Goal: Task Accomplishment & Management: Complete application form

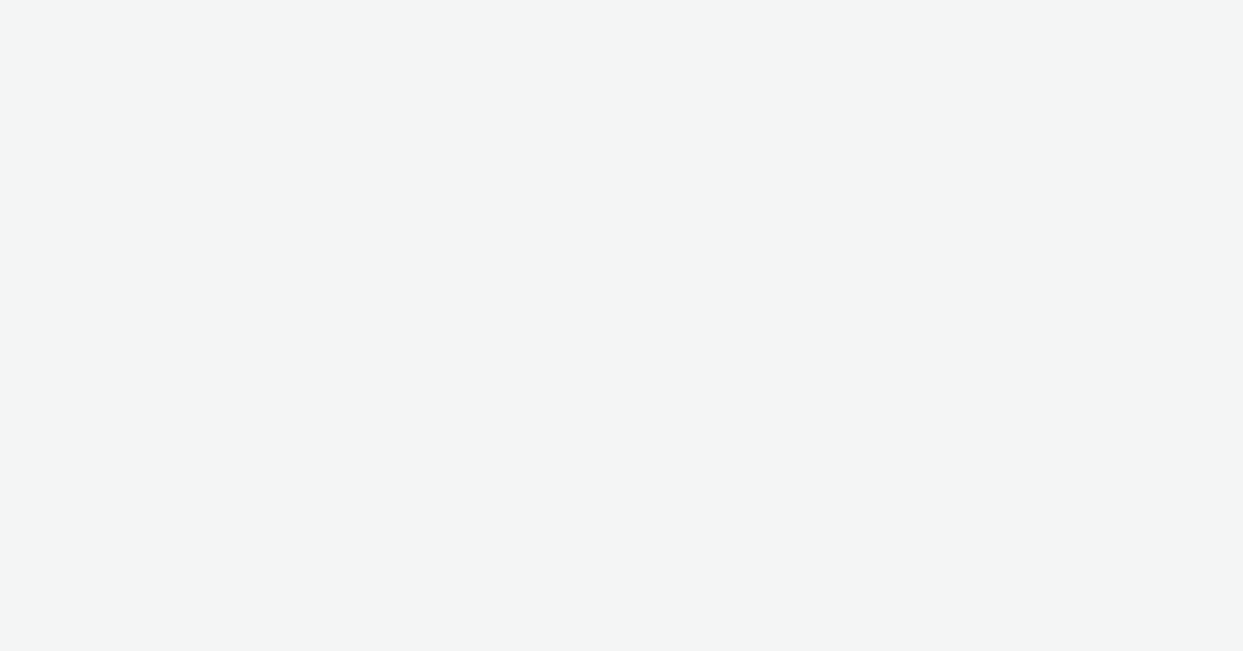
select select "2fc77e36-bb93-4aa3-9dff-dcb08e02eac6"
select select "633458d8-165b-4764-9f55-7760eda36fe8"
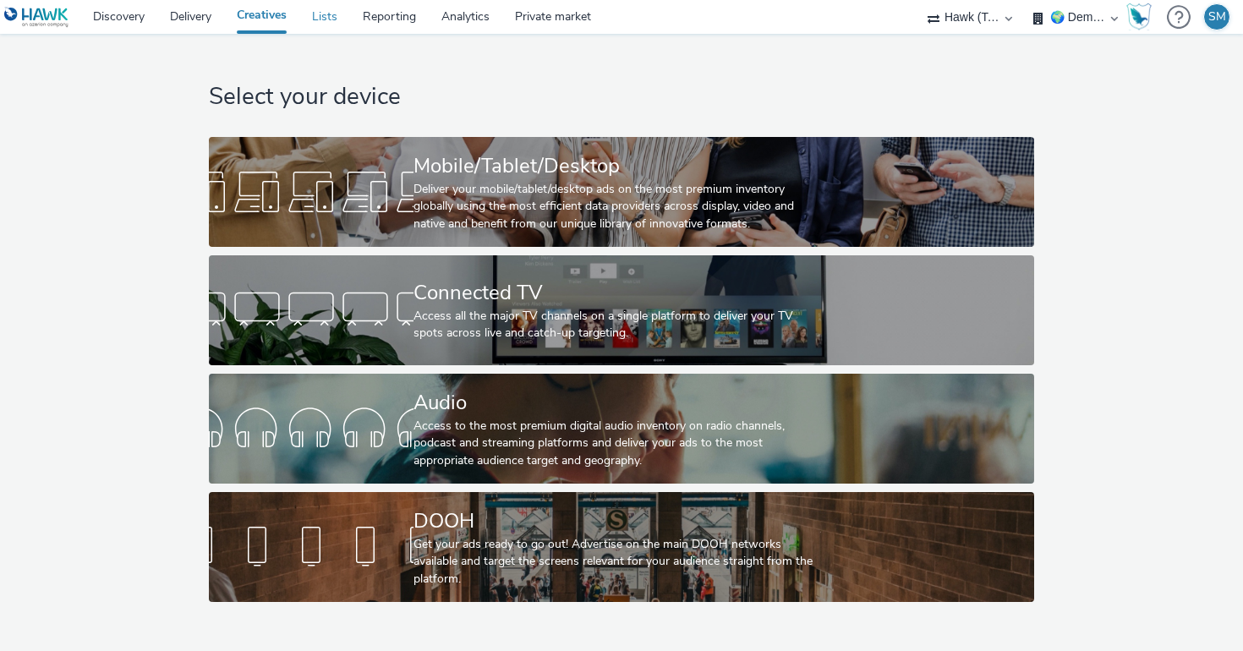
click at [331, 18] on link "Lists" at bounding box center [324, 17] width 51 height 34
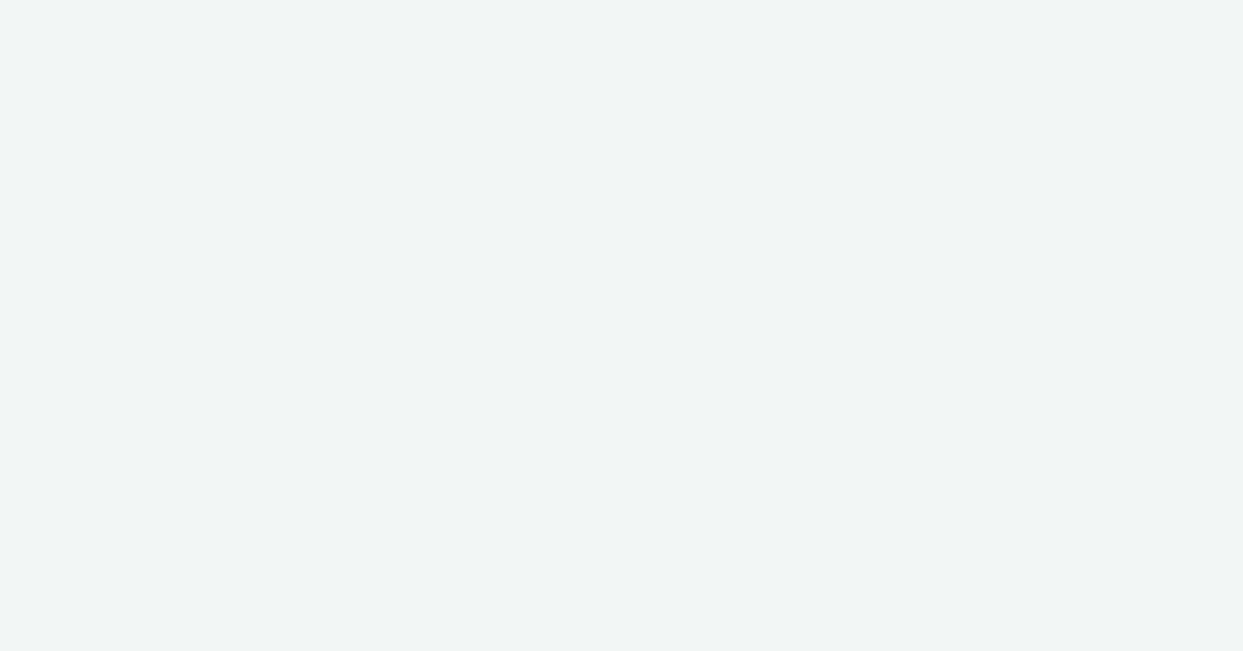
select select "2fc77e36-bb93-4aa3-9dff-dcb08e02eac6"
select select "633458d8-165b-4764-9f55-7760eda36fe8"
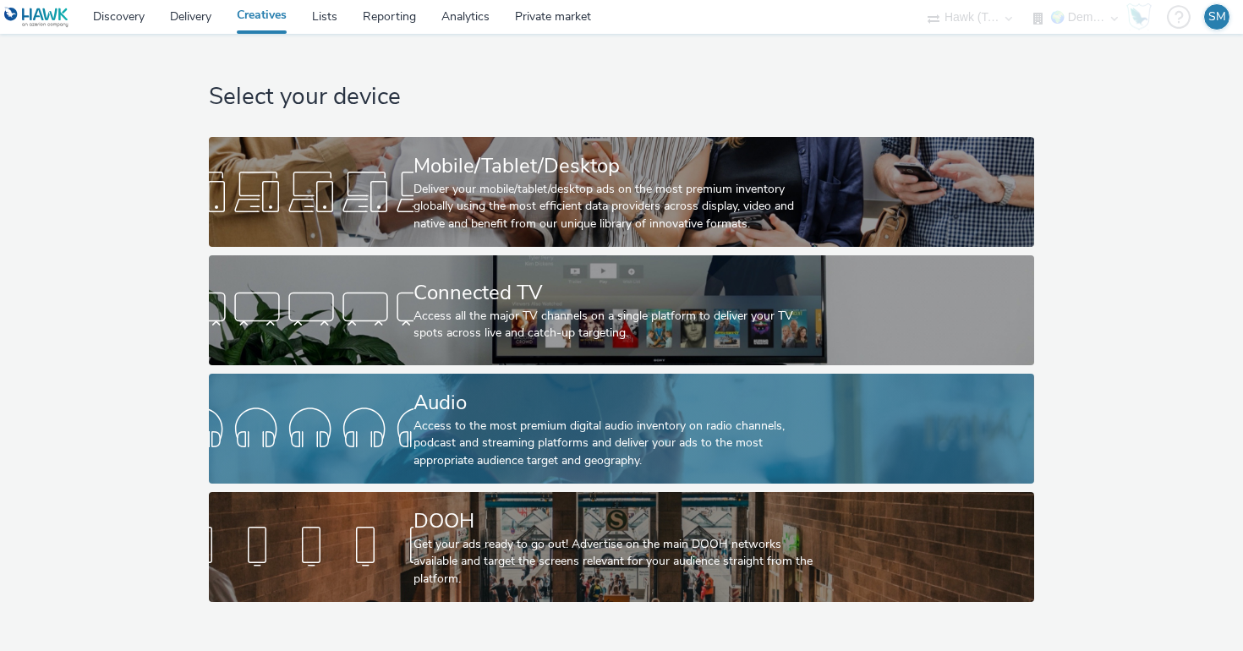
click at [371, 427] on div at bounding box center [311, 429] width 205 height 54
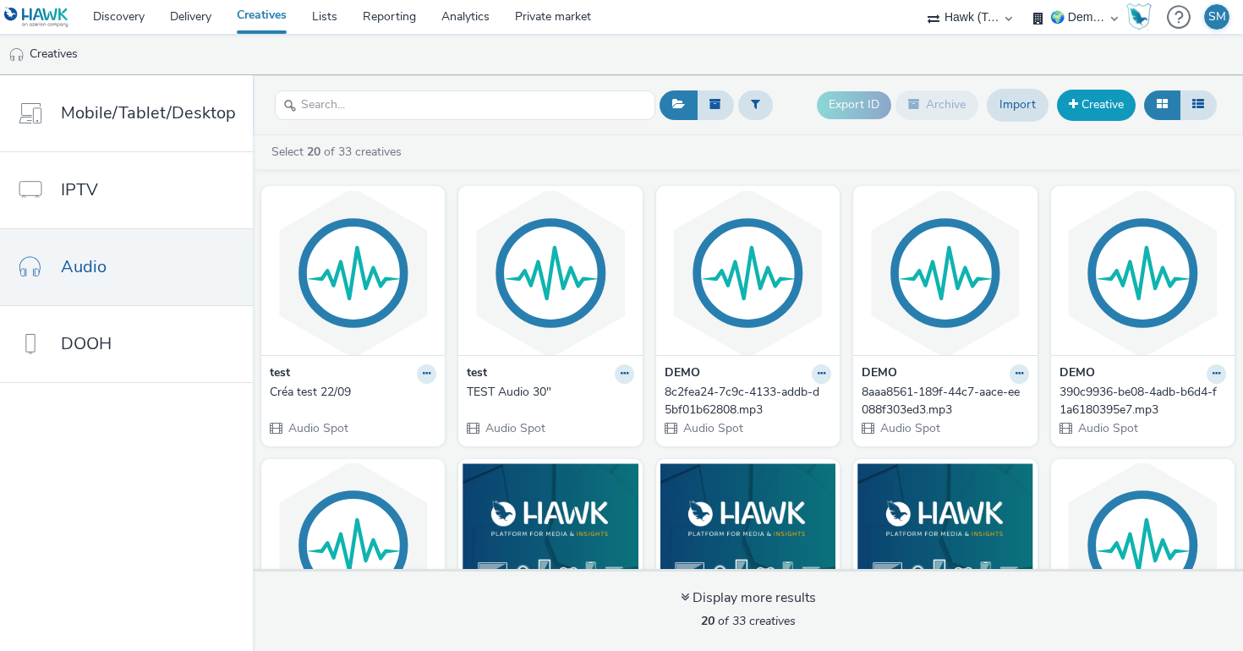
click at [1087, 103] on link "Creative" at bounding box center [1096, 105] width 79 height 30
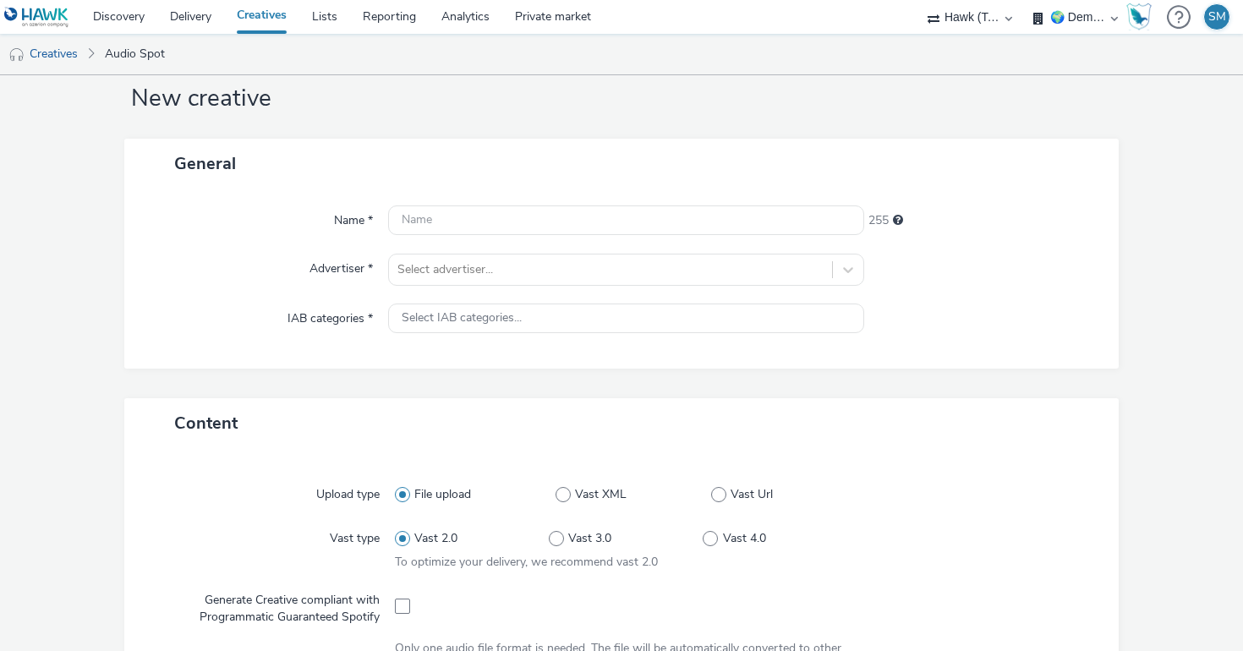
scroll to position [41, 0]
click at [641, 229] on input "text" at bounding box center [626, 220] width 476 height 30
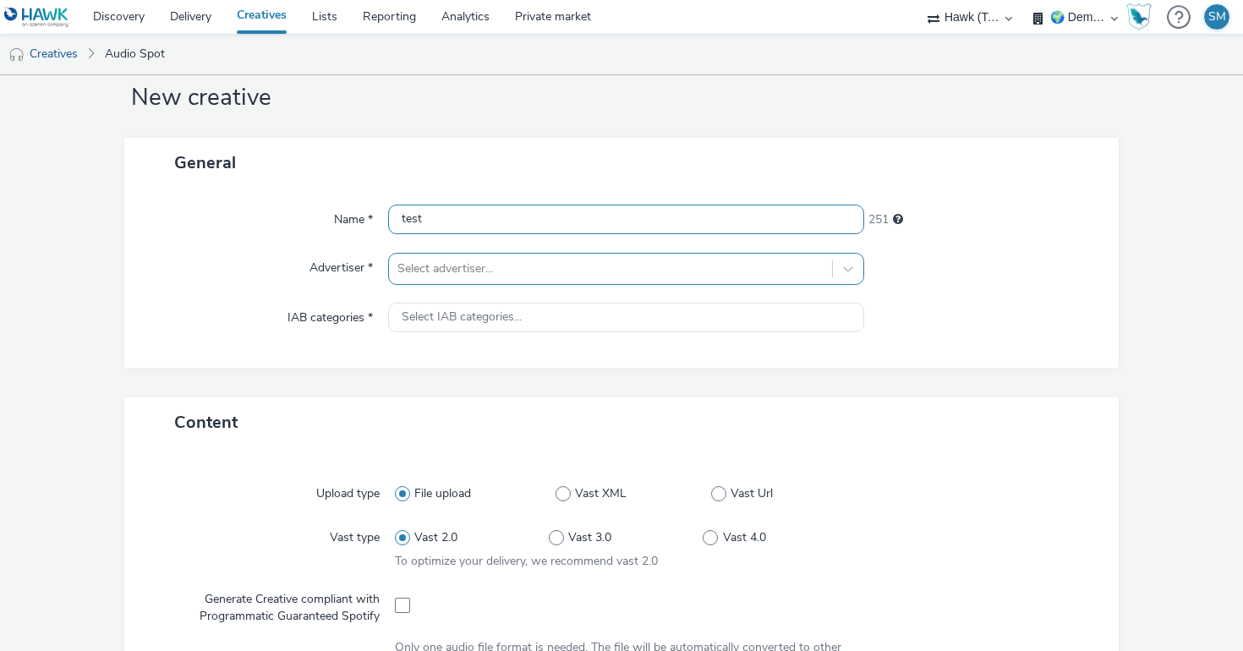
type input "test"
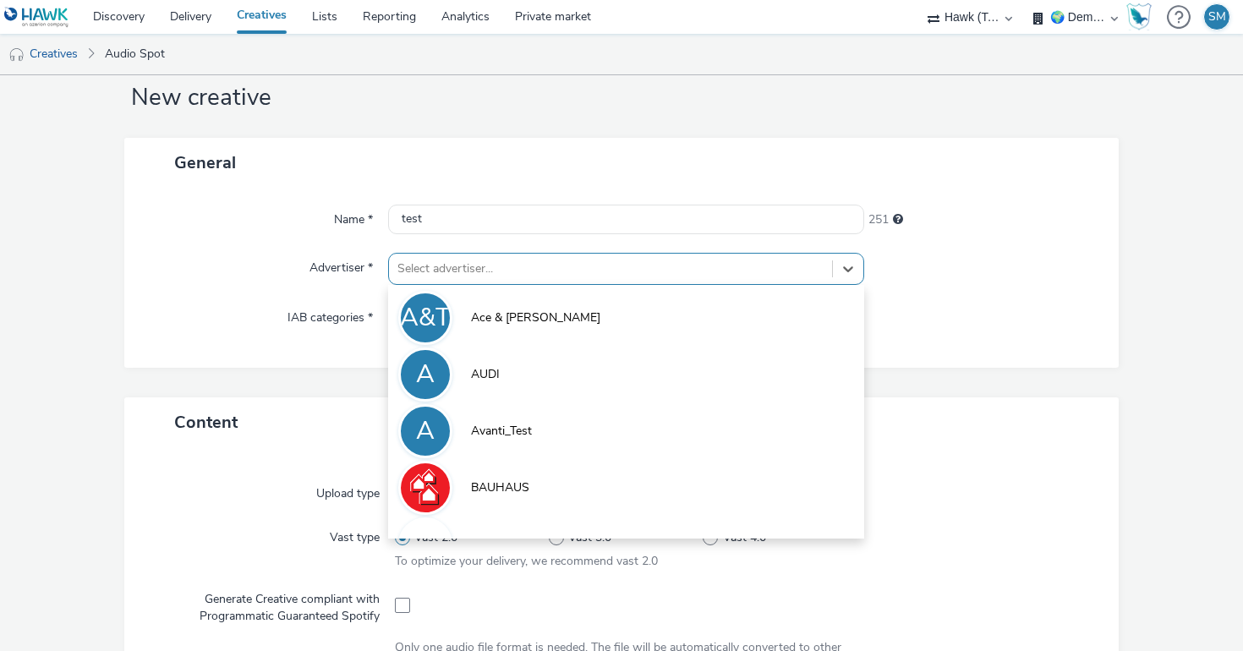
click at [637, 271] on div at bounding box center [611, 269] width 426 height 20
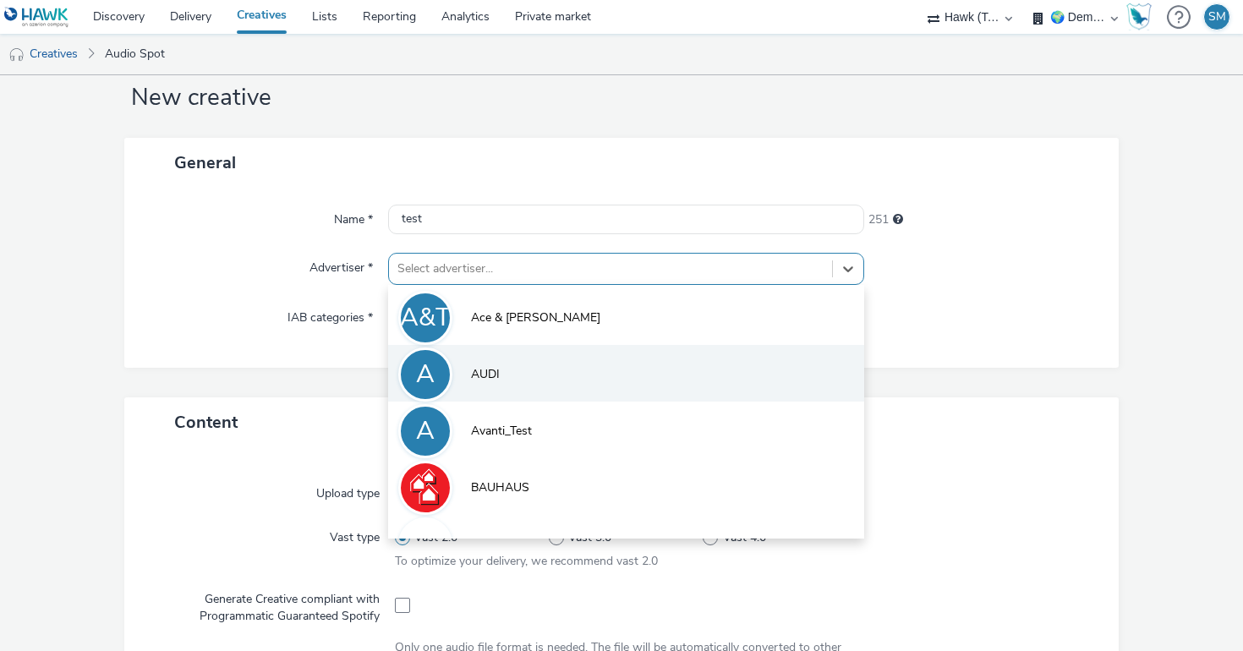
click at [584, 362] on li "A AUDI" at bounding box center [626, 373] width 476 height 57
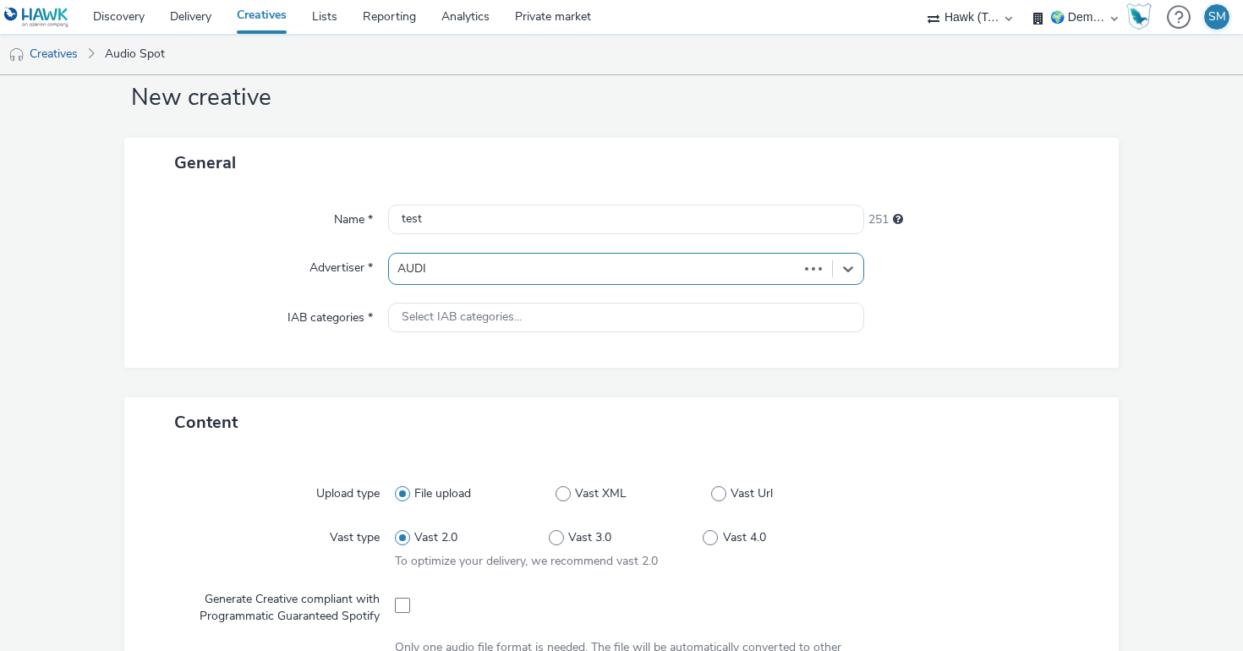
type input "http://audi.com"
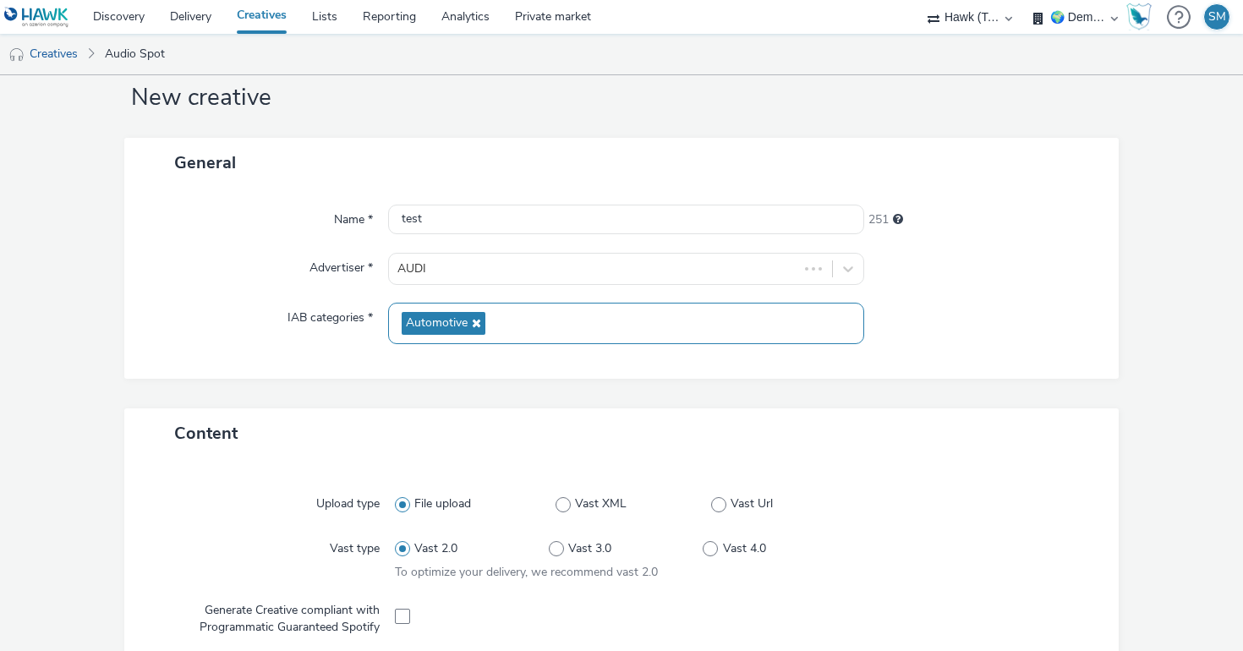
click at [479, 326] on icon at bounding box center [475, 323] width 14 height 12
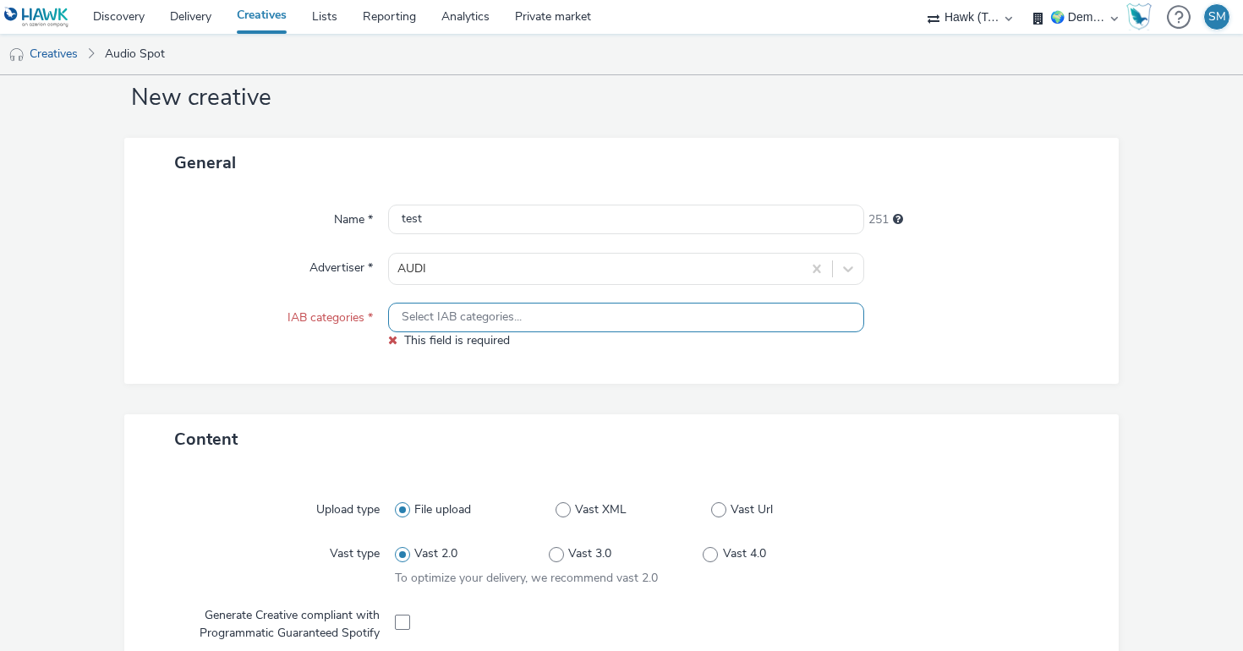
click at [479, 326] on div "Select IAB categories..." at bounding box center [626, 318] width 476 height 30
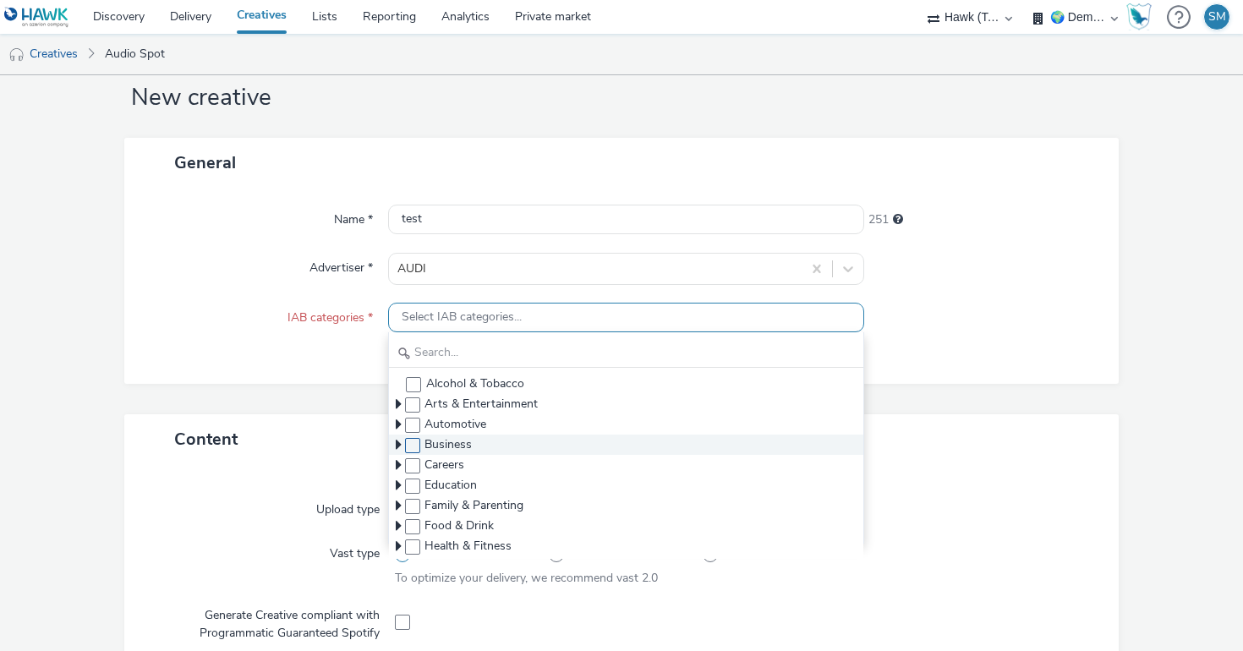
click at [414, 442] on span at bounding box center [412, 445] width 15 height 15
checkbox input "true"
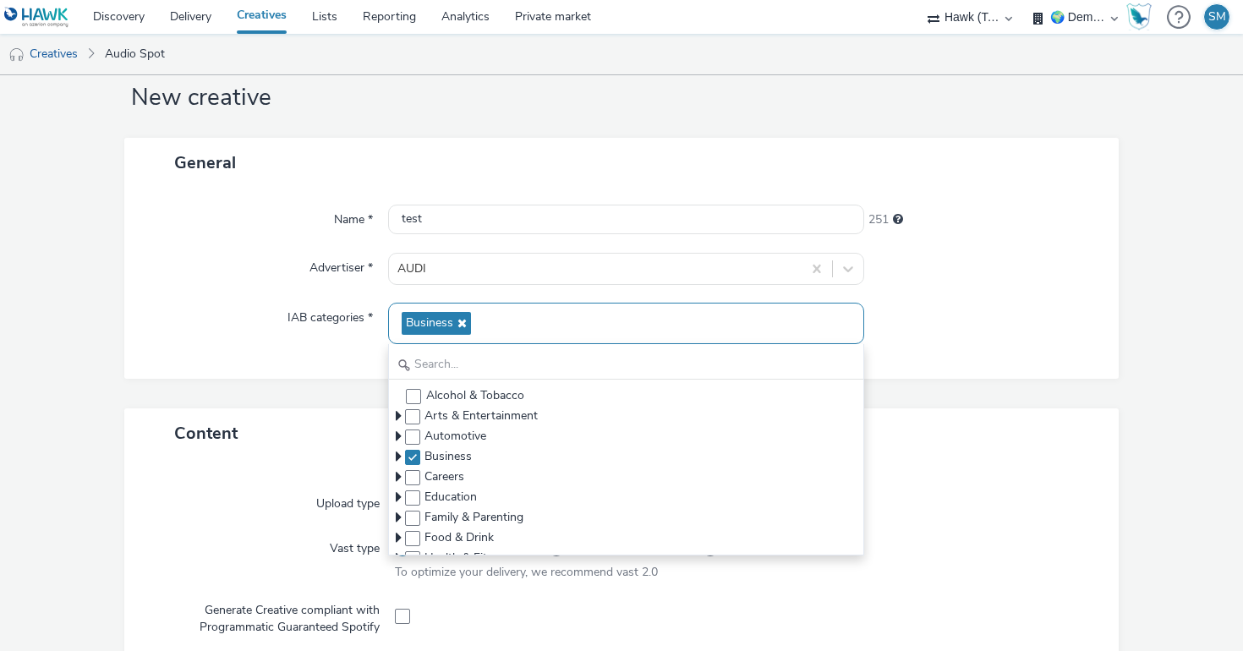
click at [1020, 308] on div at bounding box center [984, 323] width 239 height 41
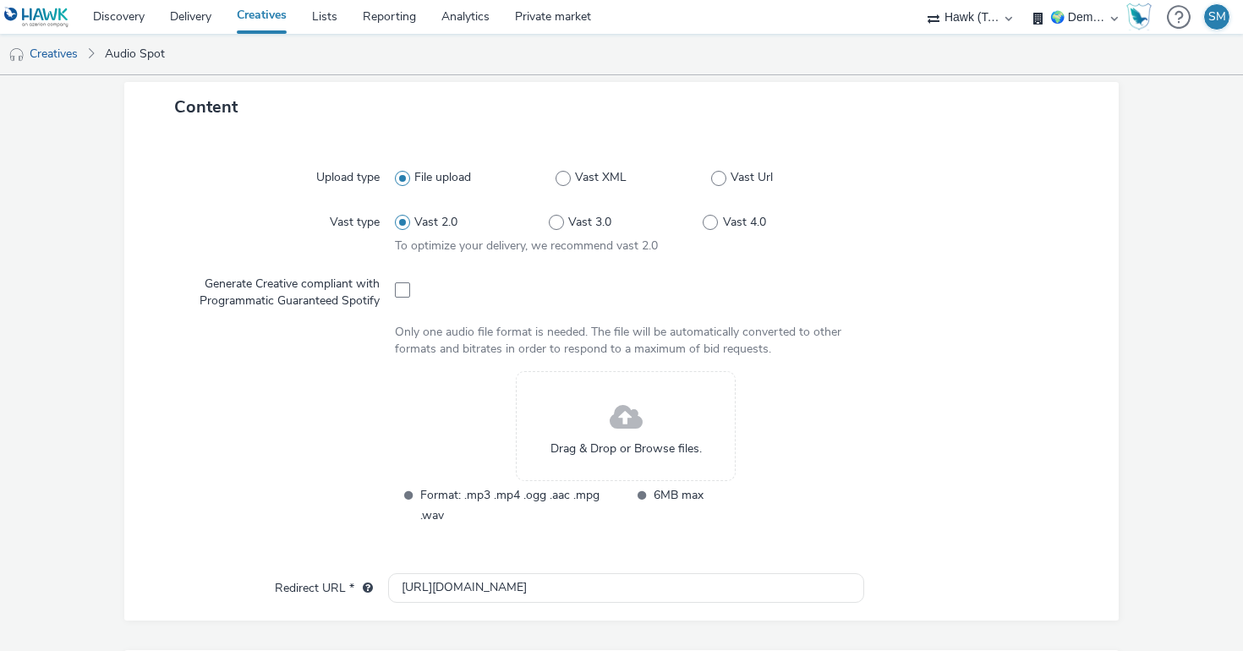
scroll to position [371, 0]
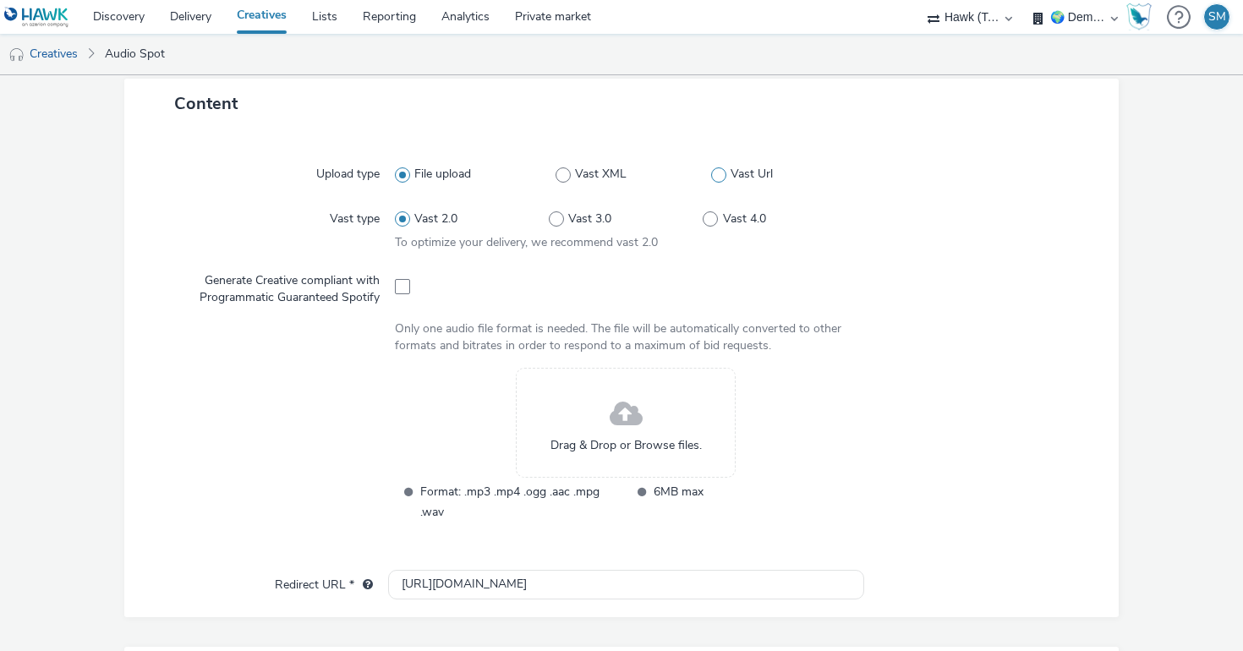
click at [722, 179] on span at bounding box center [718, 174] width 15 height 15
click at [722, 179] on input "Vast Url" at bounding box center [716, 174] width 11 height 11
radio input "false"
radio input "true"
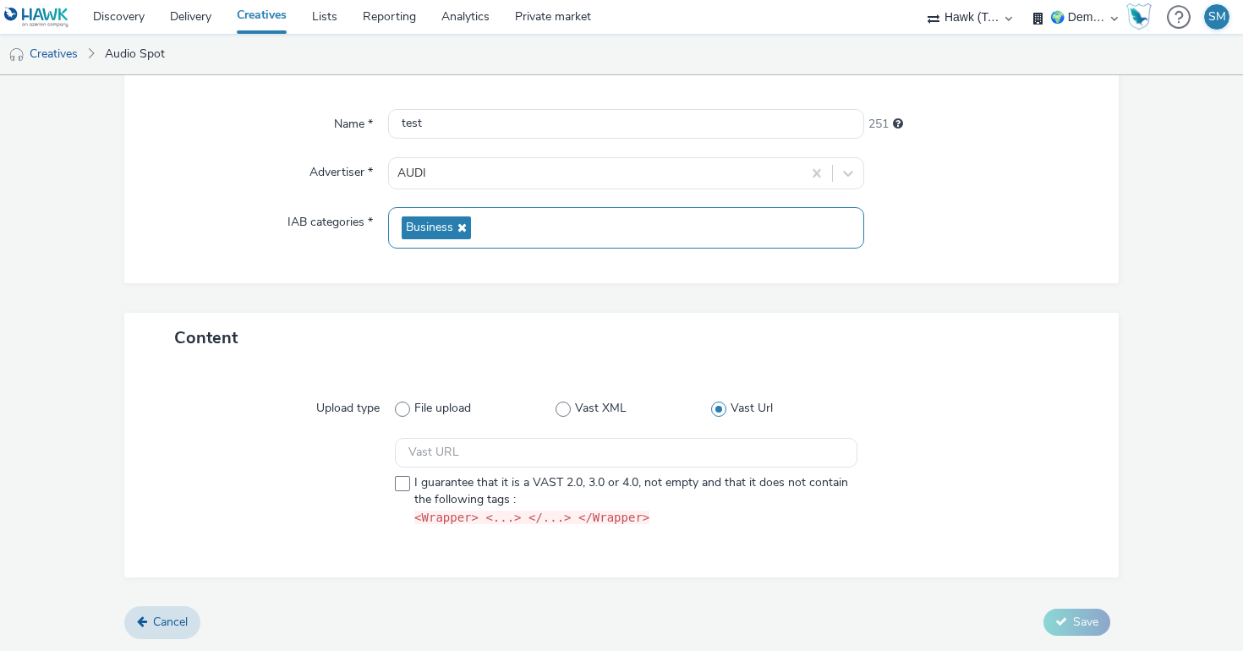
scroll to position [135, 0]
click at [398, 492] on label "I guarantee that it is a VAST 2.0, 3.0 or 4.0, not empty and that it does not c…" at bounding box center [626, 501] width 463 height 52
click at [403, 487] on span at bounding box center [402, 484] width 15 height 15
checkbox input "false"
click at [413, 411] on label "File upload" at bounding box center [475, 409] width 161 height 17
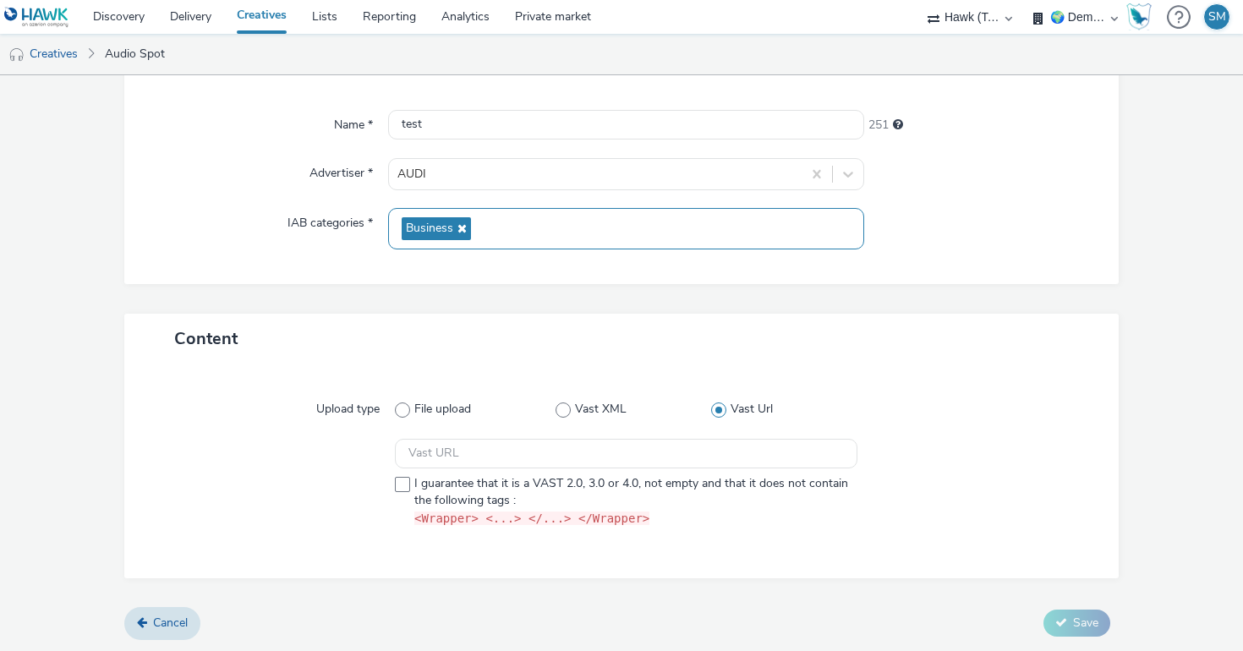
click at [406, 411] on input "File upload" at bounding box center [400, 409] width 11 height 11
radio input "true"
radio input "false"
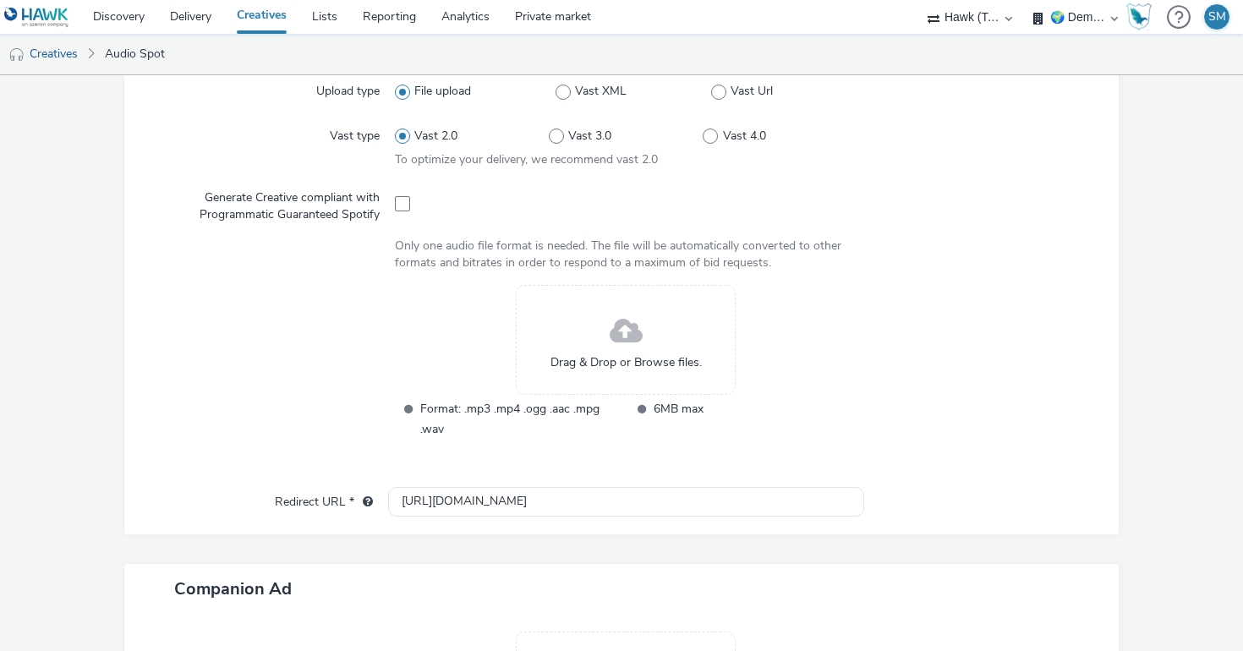
scroll to position [450, 0]
click at [403, 209] on span at bounding box center [402, 207] width 15 height 15
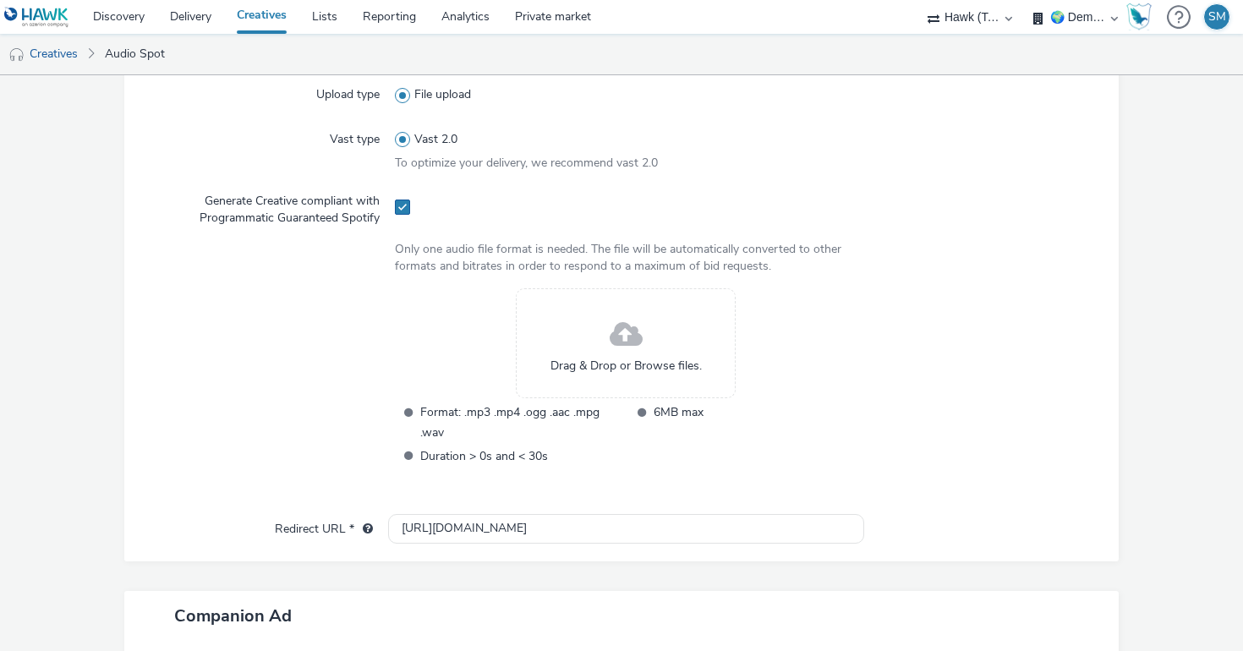
click at [402, 210] on span at bounding box center [402, 207] width 15 height 15
checkbox input "false"
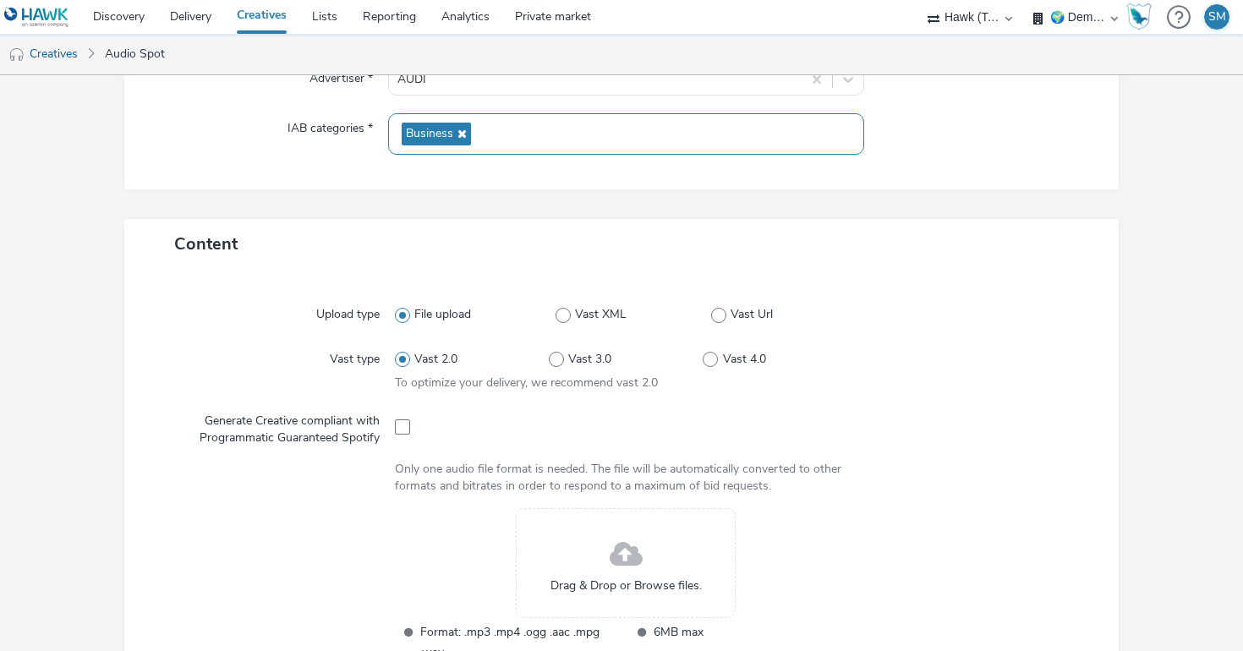
scroll to position [233, 0]
click at [720, 313] on span at bounding box center [718, 312] width 15 height 15
click at [720, 313] on input "Vast Url" at bounding box center [716, 312] width 11 height 11
radio input "false"
radio input "true"
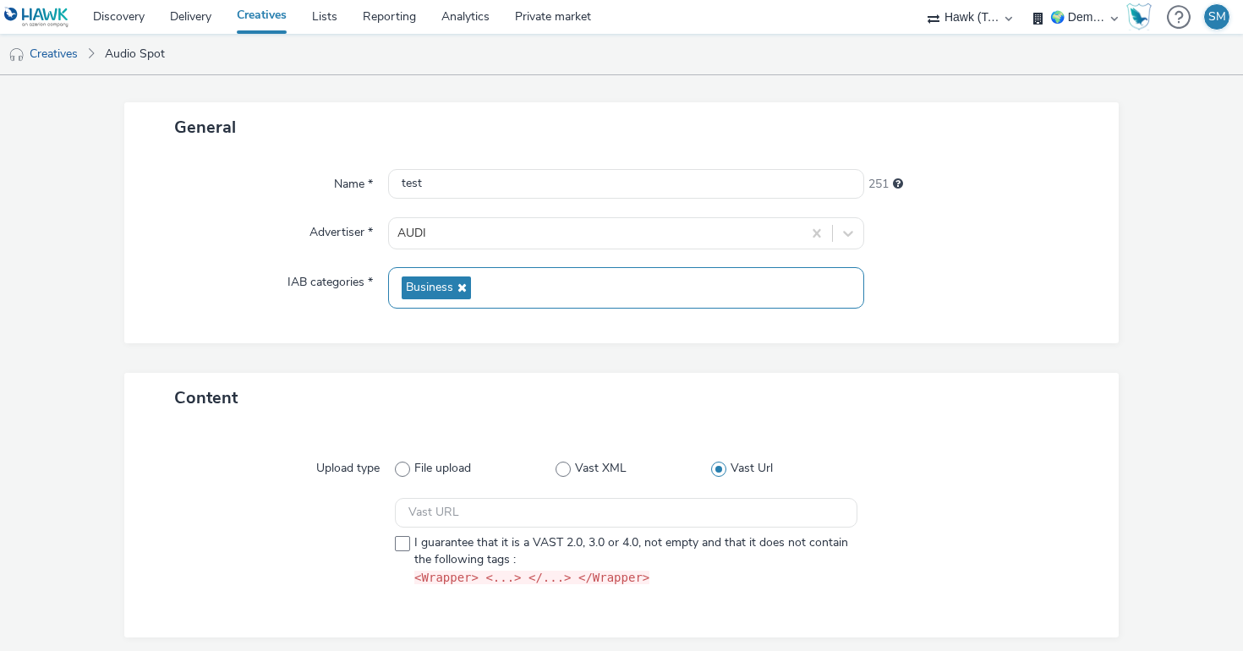
scroll to position [0, 0]
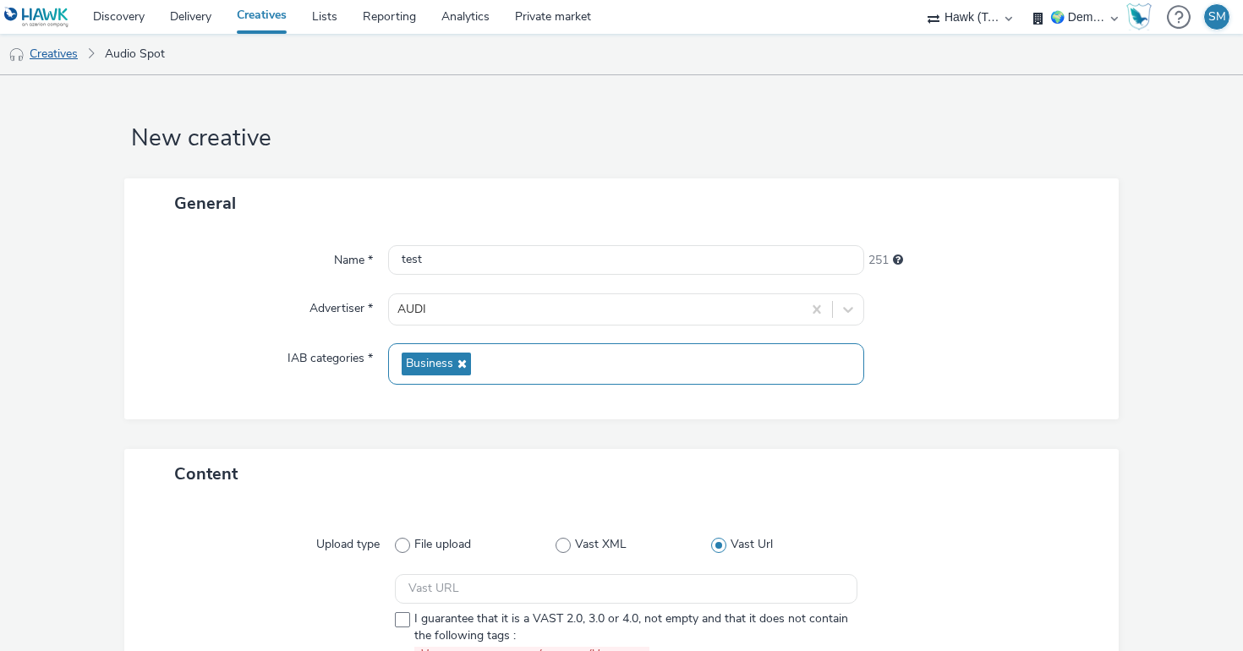
click at [52, 60] on link "Creatives" at bounding box center [43, 54] width 86 height 41
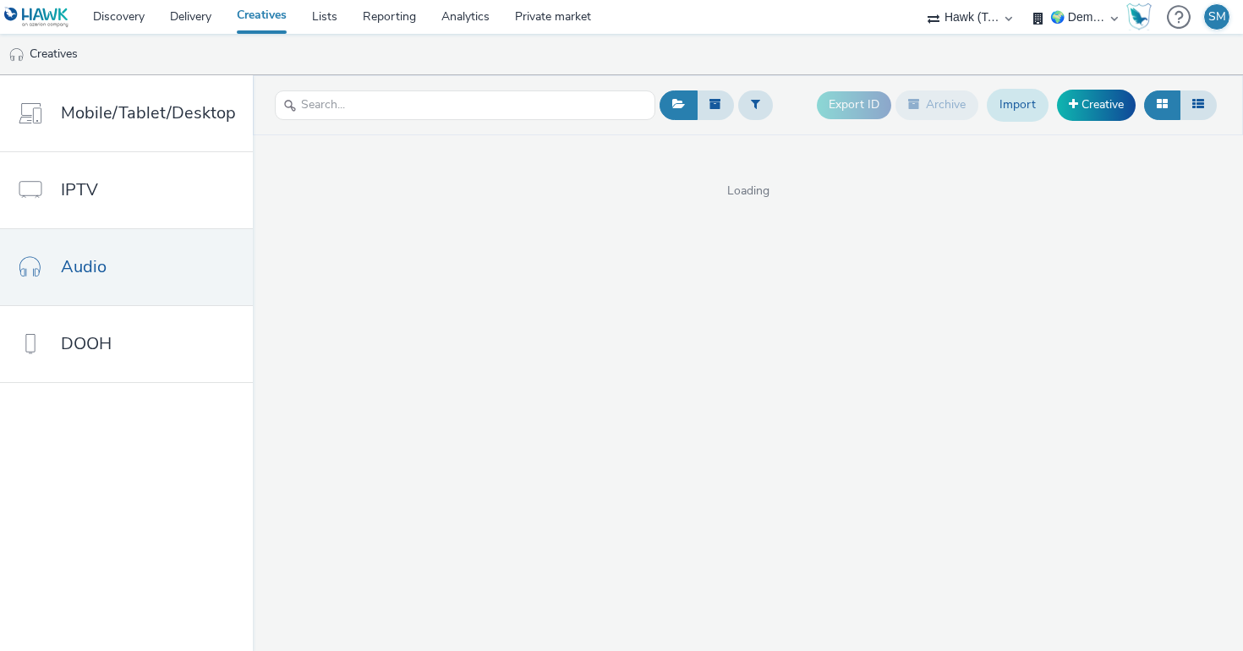
click at [1007, 104] on link "Import" at bounding box center [1018, 105] width 62 height 32
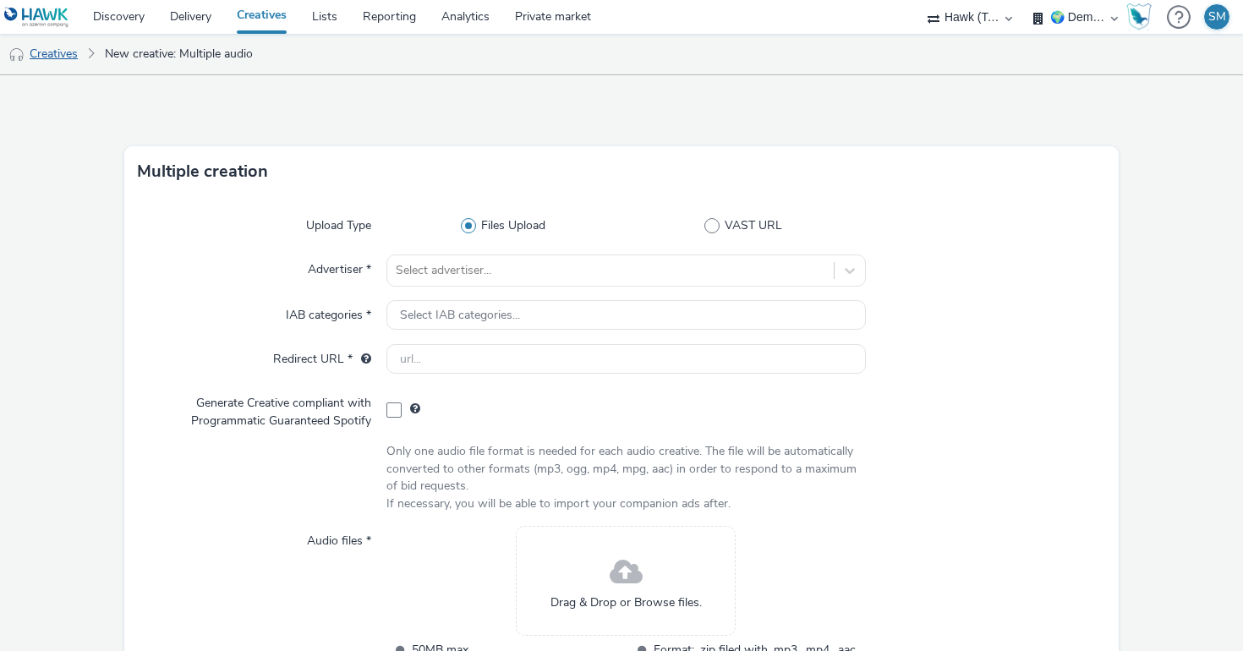
click at [65, 58] on link "Creatives" at bounding box center [43, 54] width 86 height 41
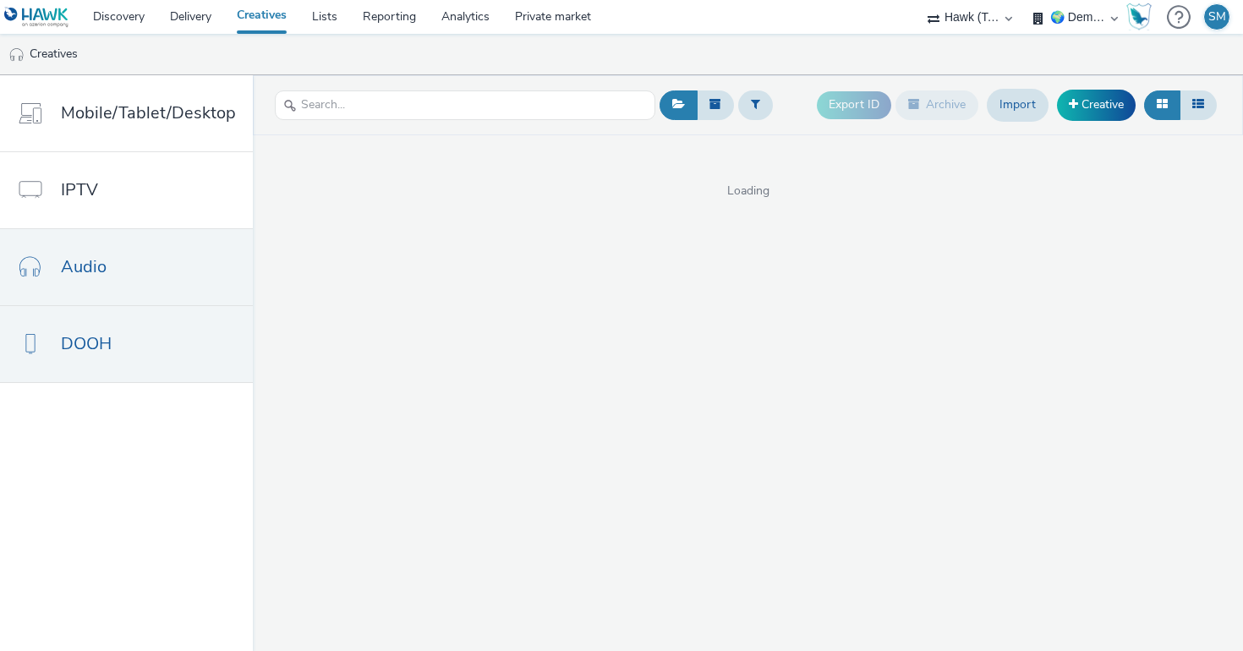
click at [126, 347] on link "DOOH" at bounding box center [126, 344] width 253 height 76
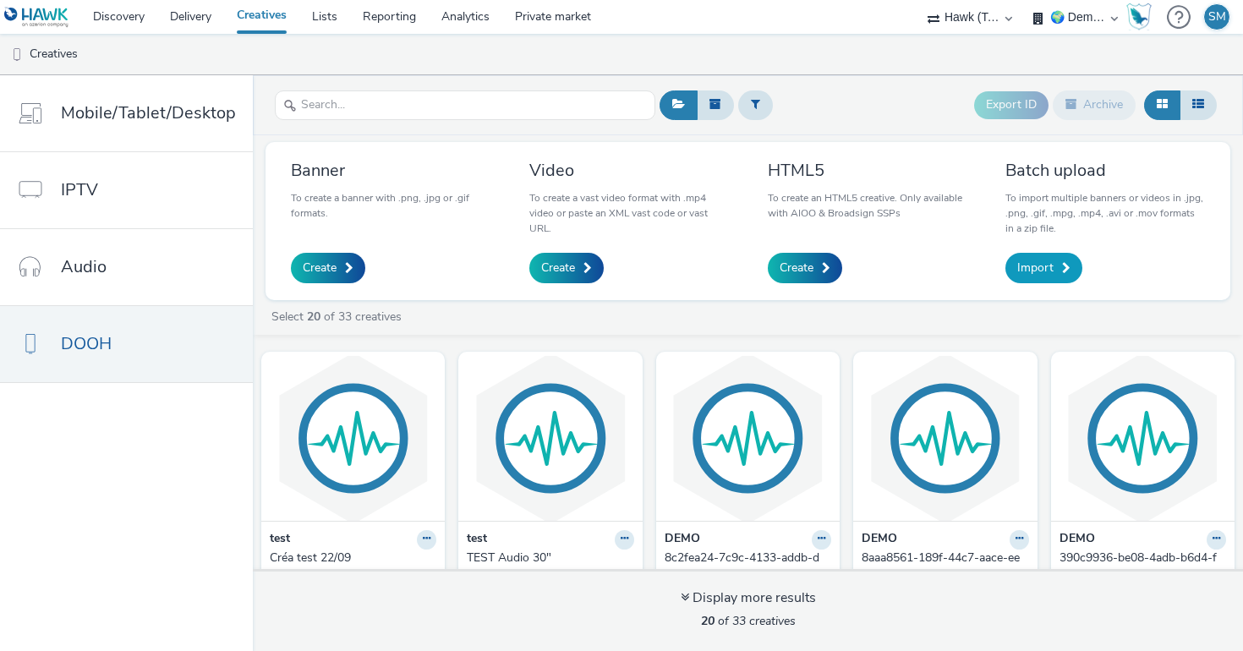
click at [1040, 263] on span "Import" at bounding box center [1036, 268] width 36 height 17
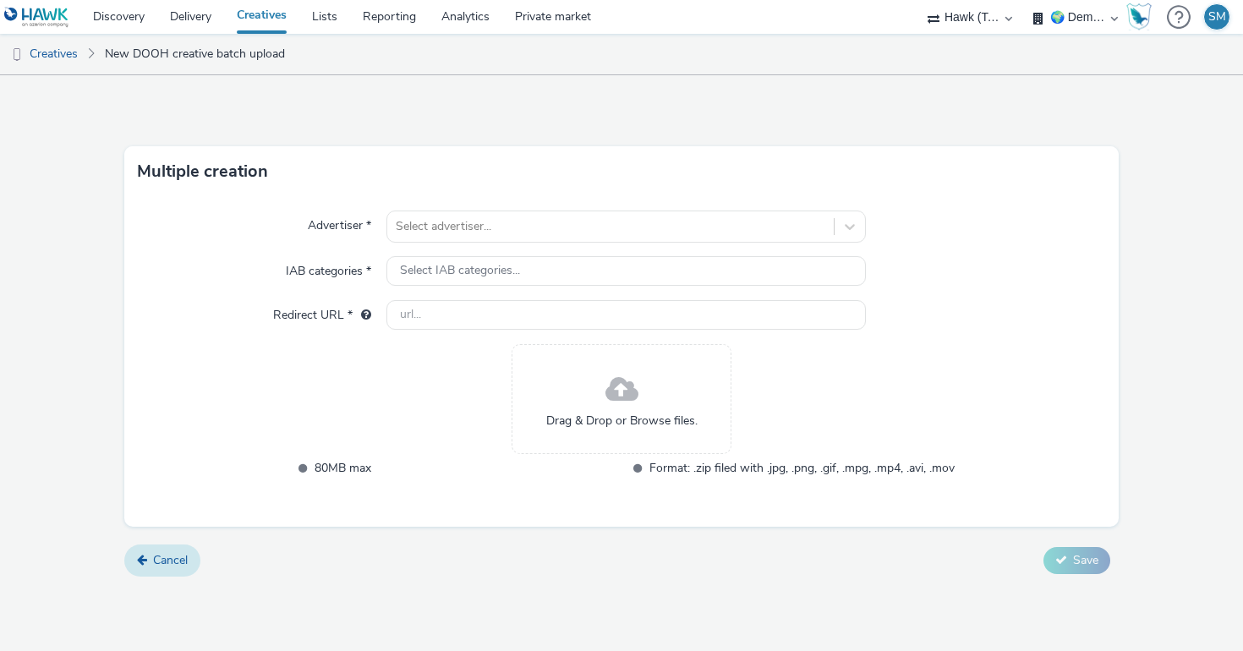
click at [163, 553] on span "Cancel" at bounding box center [170, 560] width 35 height 16
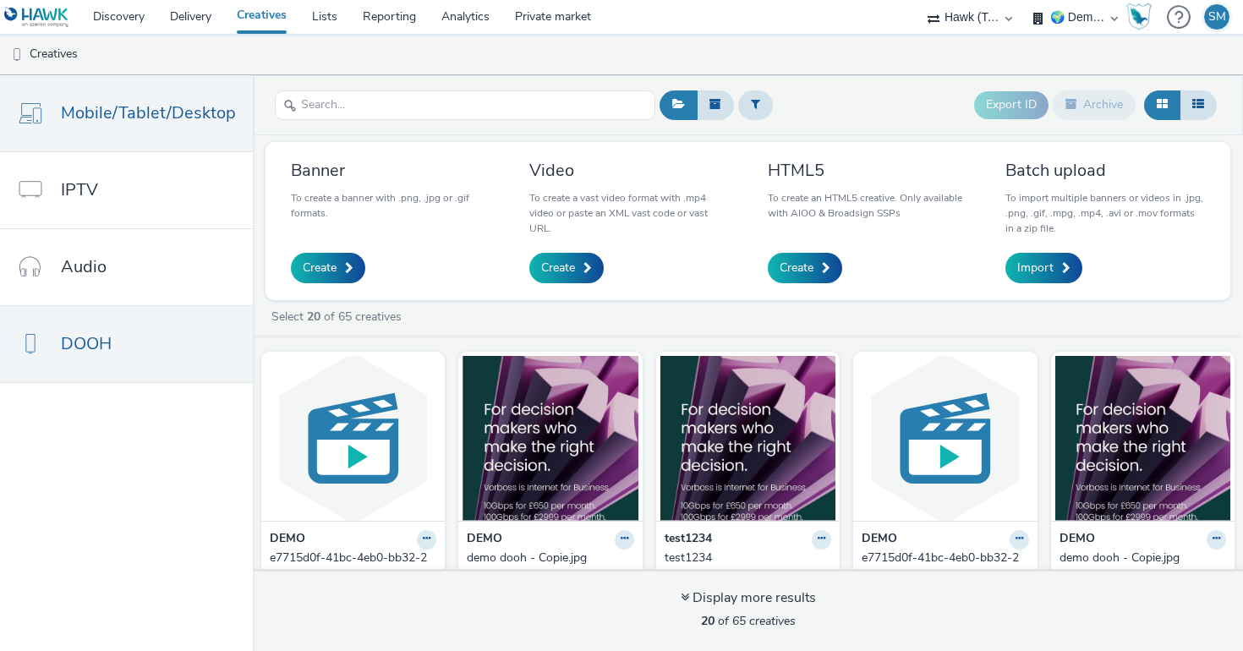
click at [81, 126] on link "Mobile/Tablet/Desktop" at bounding box center [126, 113] width 253 height 76
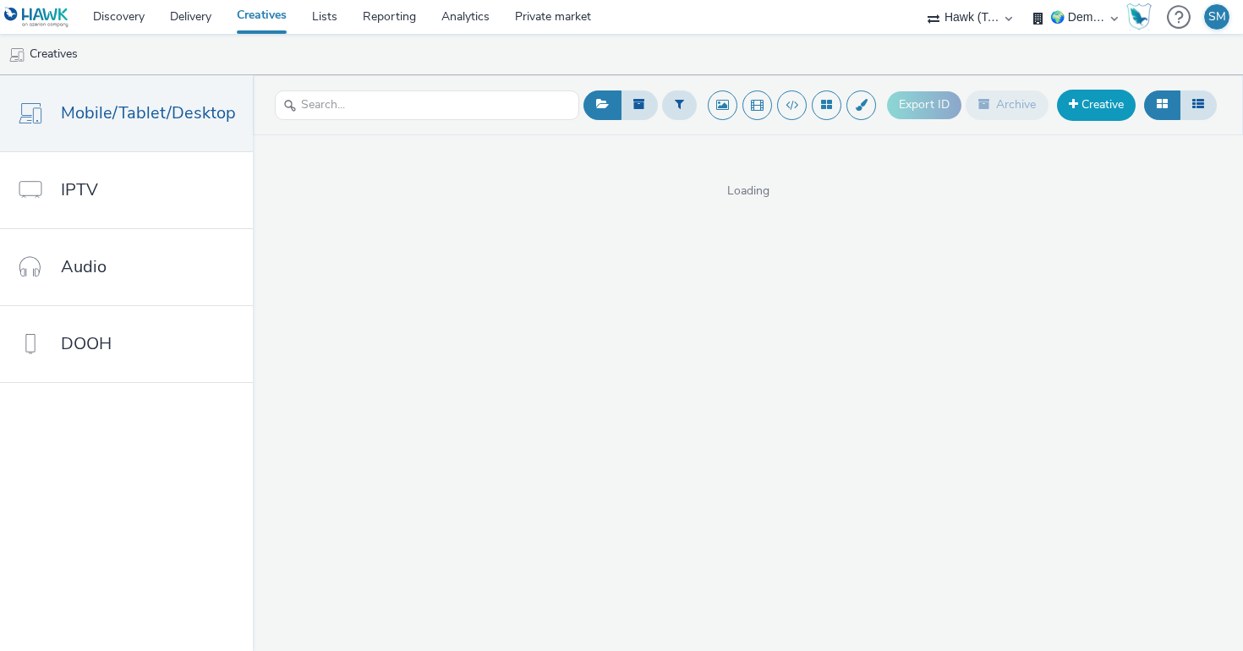
click at [1104, 105] on link "Creative" at bounding box center [1096, 105] width 79 height 30
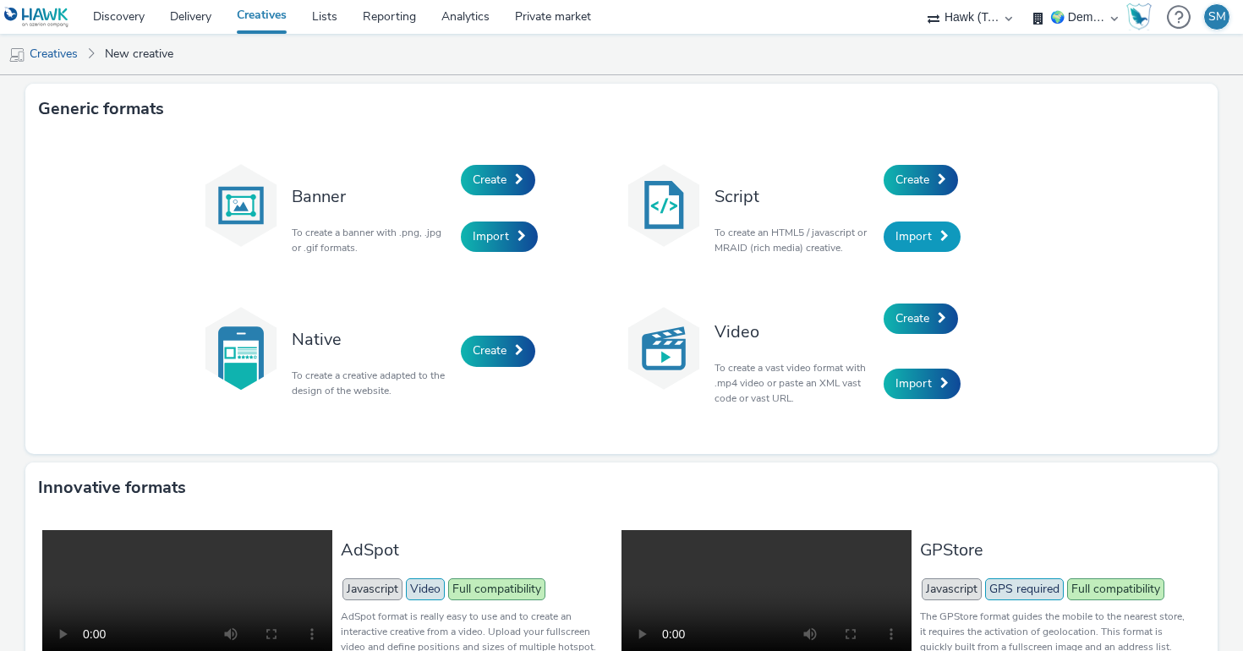
click at [917, 236] on span "Import" at bounding box center [914, 236] width 36 height 16
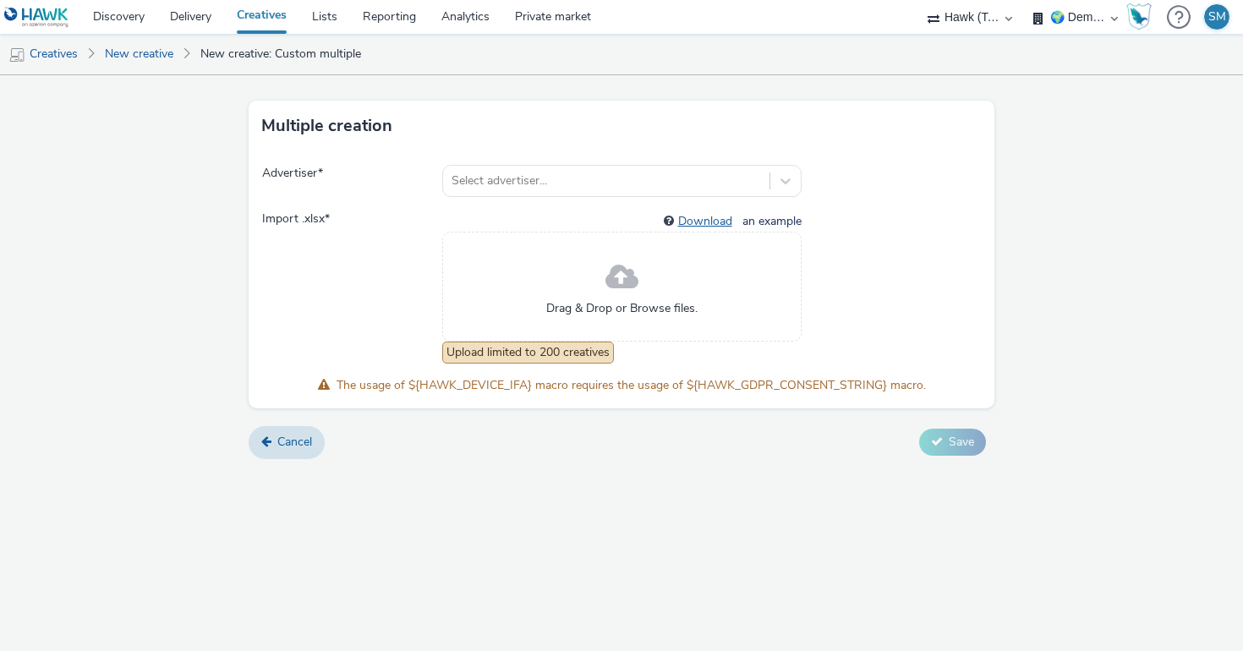
click at [683, 222] on link "Download" at bounding box center [708, 221] width 61 height 16
click at [637, 297] on span at bounding box center [622, 277] width 33 height 45
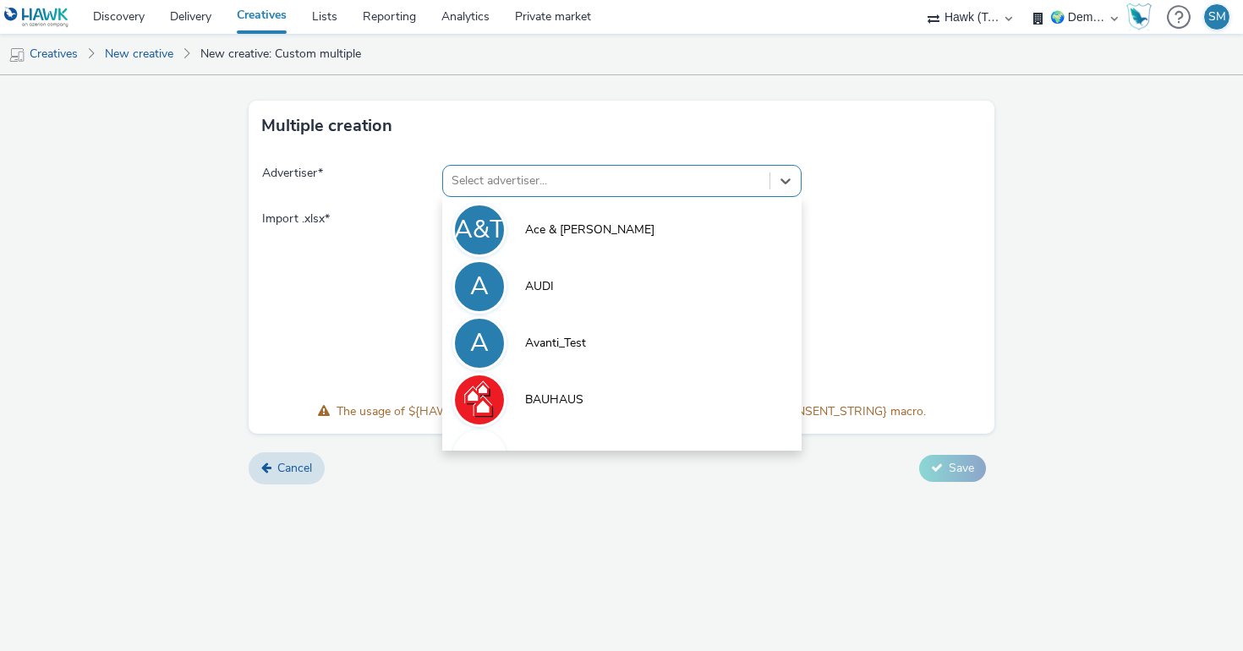
click at [556, 179] on div at bounding box center [607, 181] width 310 height 20
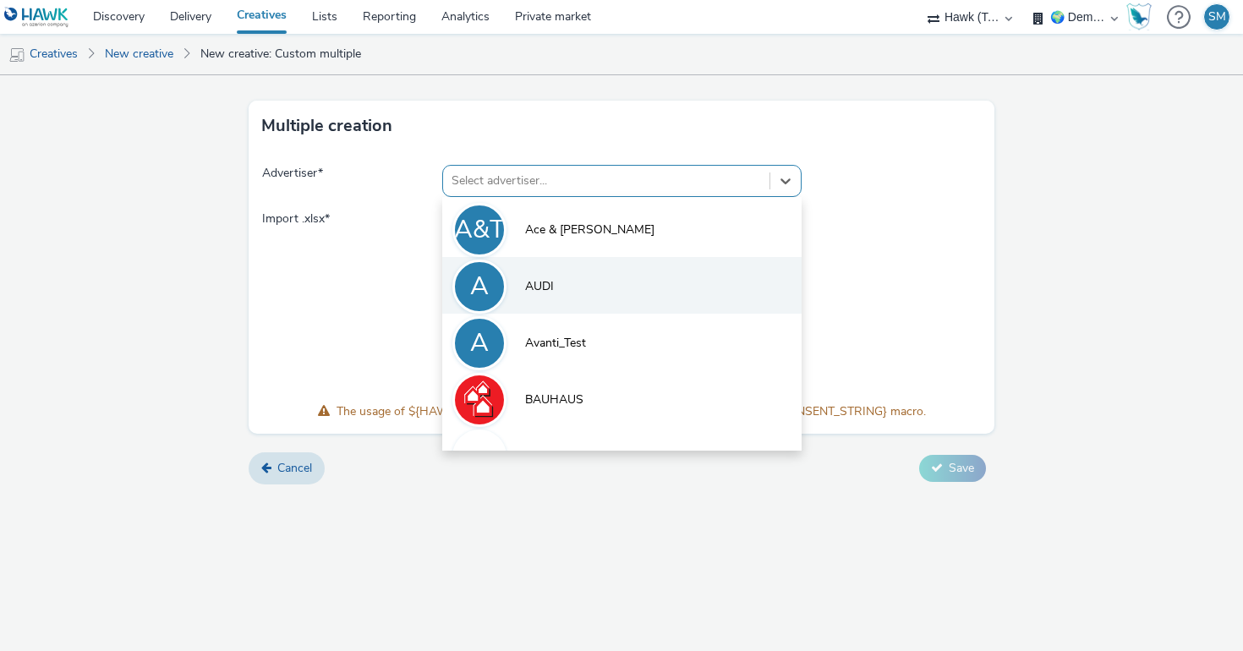
click at [550, 288] on span "AUDI" at bounding box center [539, 286] width 29 height 17
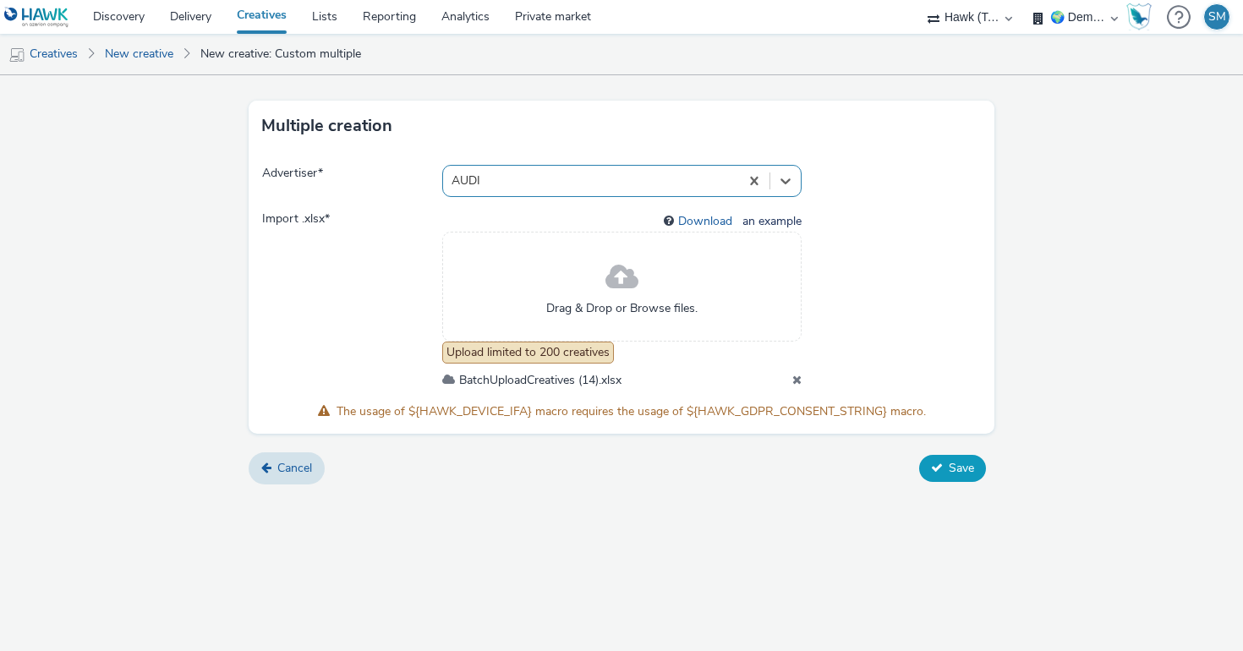
click at [951, 474] on span "Save" at bounding box center [961, 468] width 25 height 16
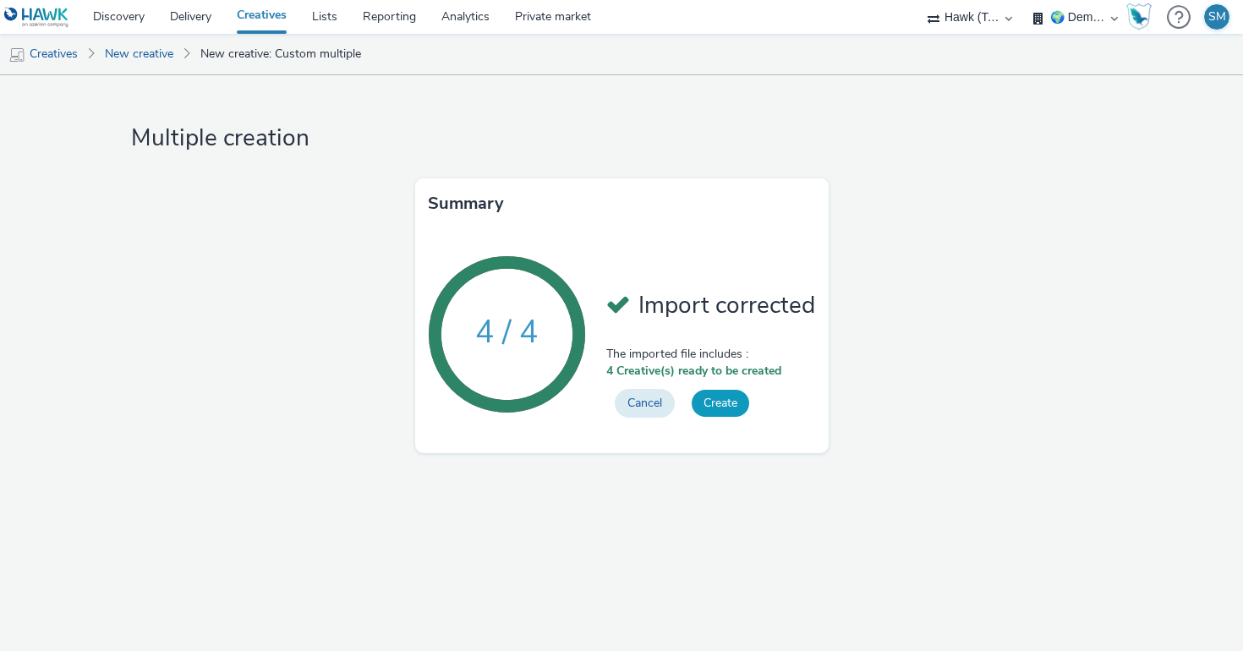
click at [712, 405] on button "Create" at bounding box center [721, 403] width 58 height 27
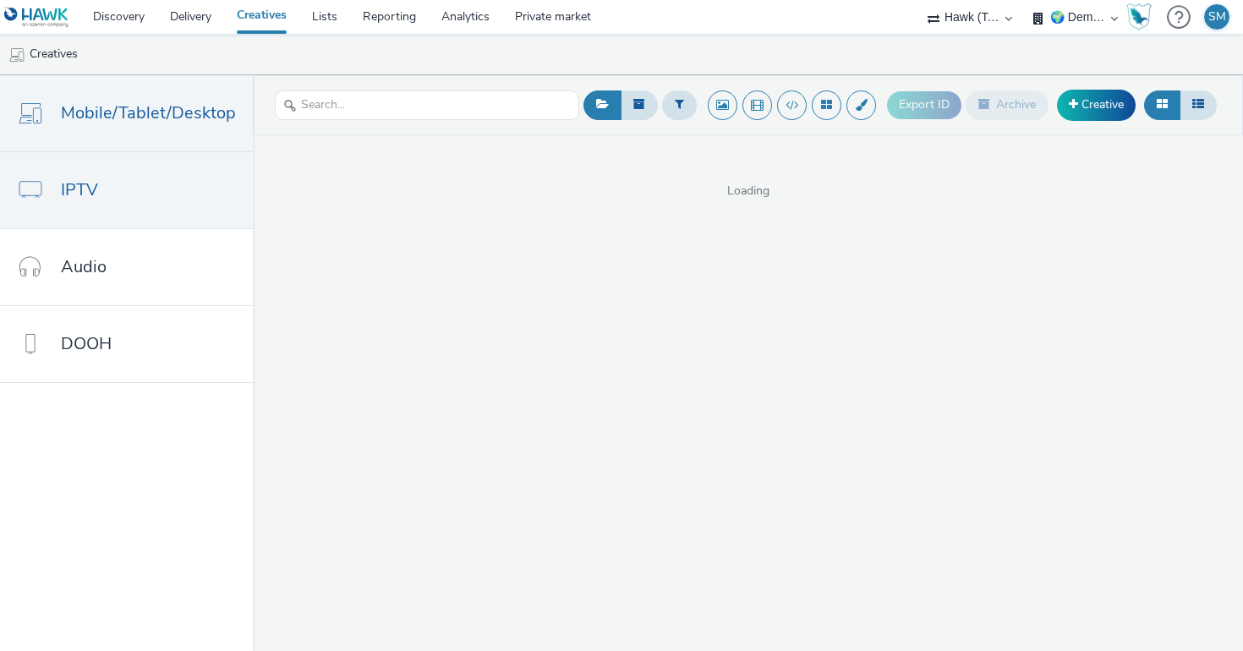
click at [187, 206] on link "IPTV" at bounding box center [126, 190] width 253 height 76
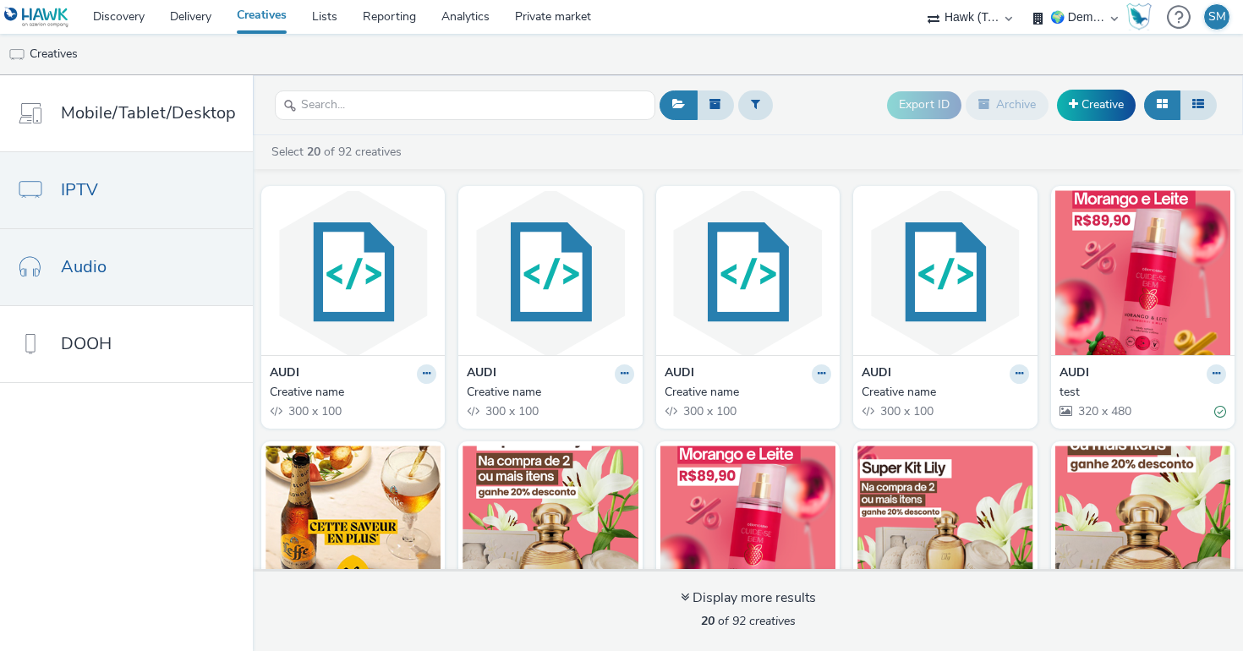
click at [145, 279] on link "Audio" at bounding box center [126, 267] width 253 height 76
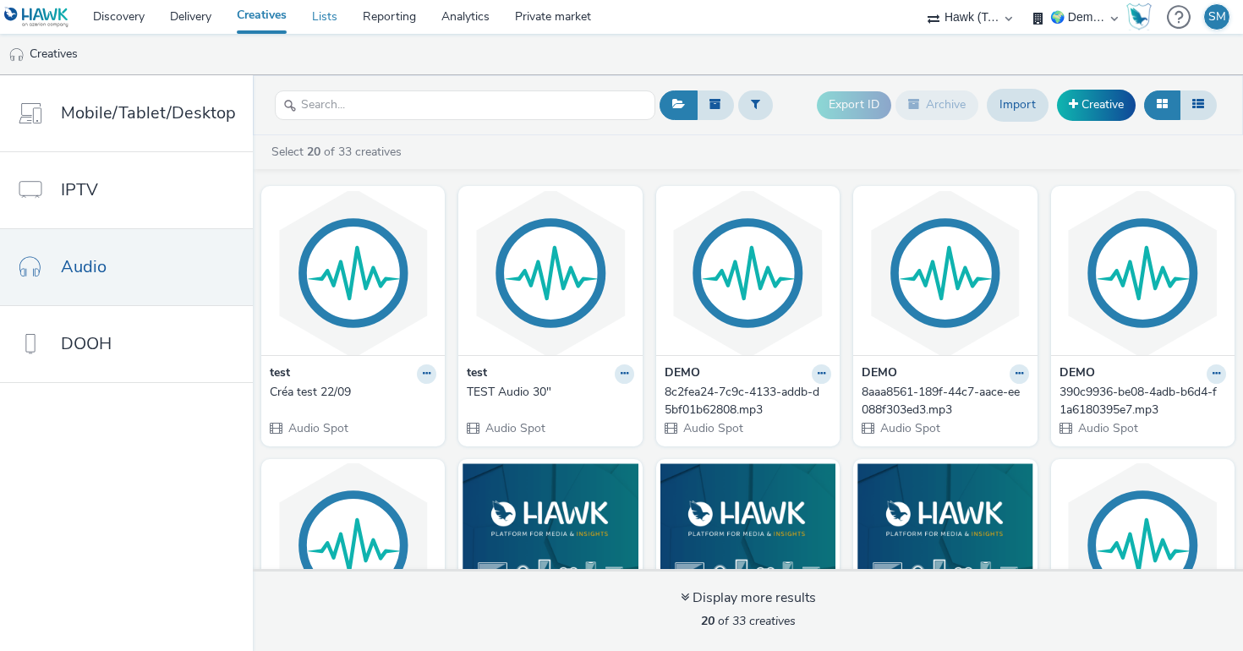
click at [327, 22] on link "Lists" at bounding box center [324, 17] width 51 height 34
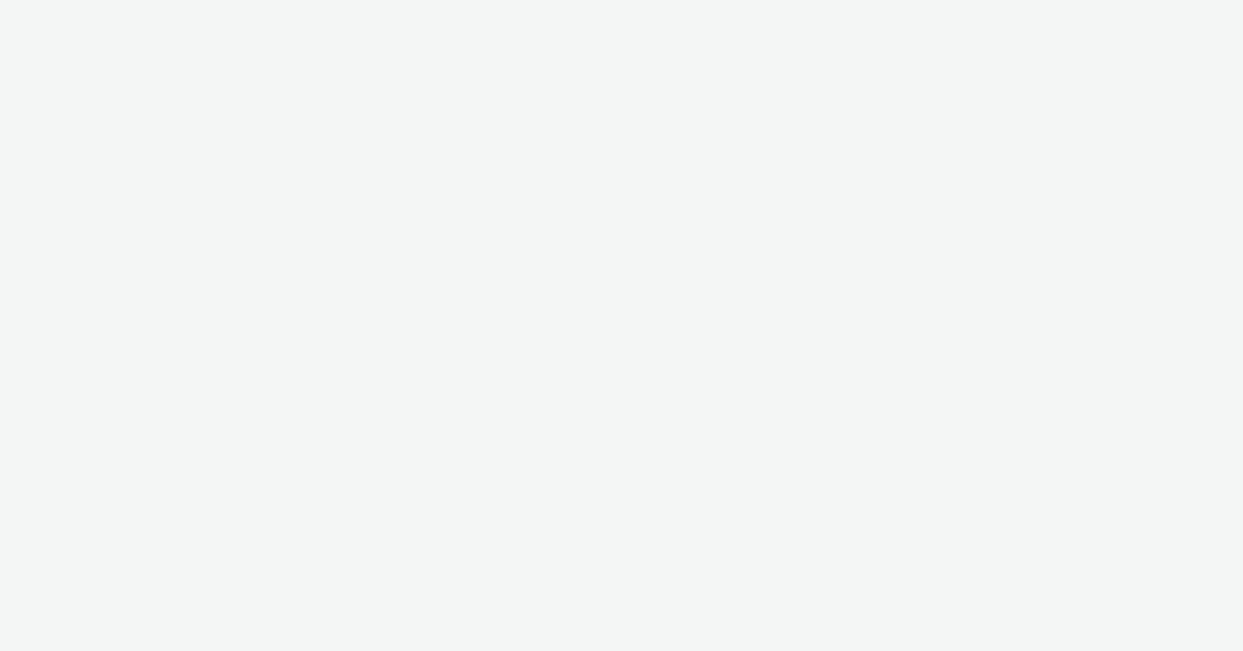
select select "2fc77e36-bb93-4aa3-9dff-dcb08e02eac6"
select select "633458d8-165b-4764-9f55-7760eda36fe8"
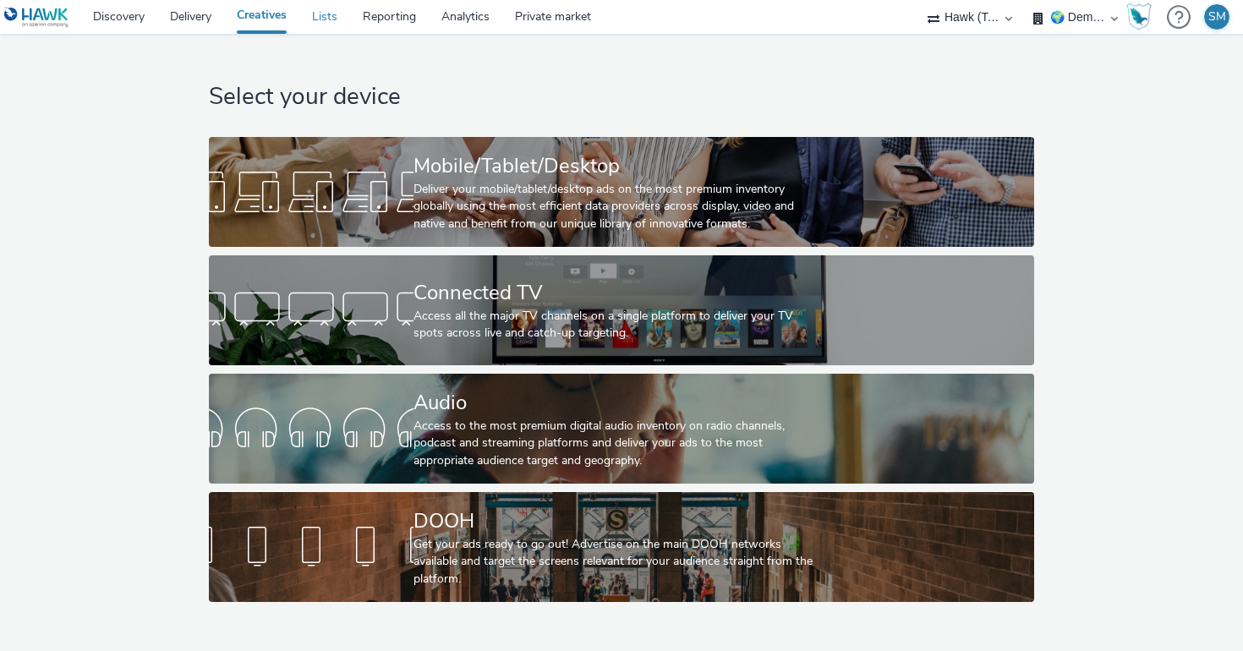
click at [321, 16] on link "Lists" at bounding box center [324, 17] width 51 height 34
